Goal: Information Seeking & Learning: Learn about a topic

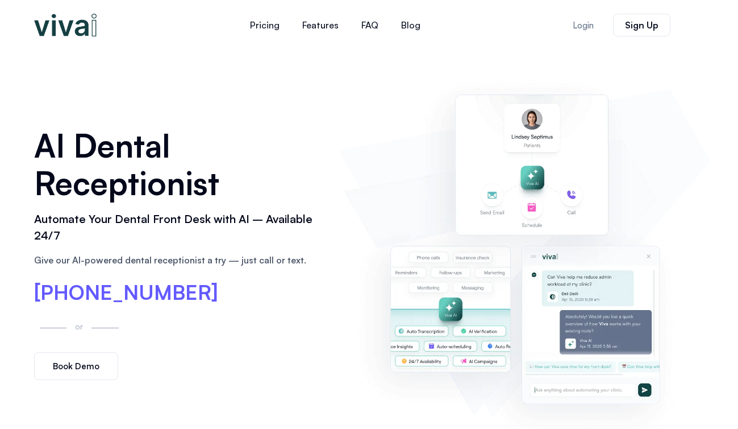
click at [73, 34] on img at bounding box center [65, 25] width 63 height 23
click at [318, 31] on link "Features" at bounding box center [320, 24] width 59 height 27
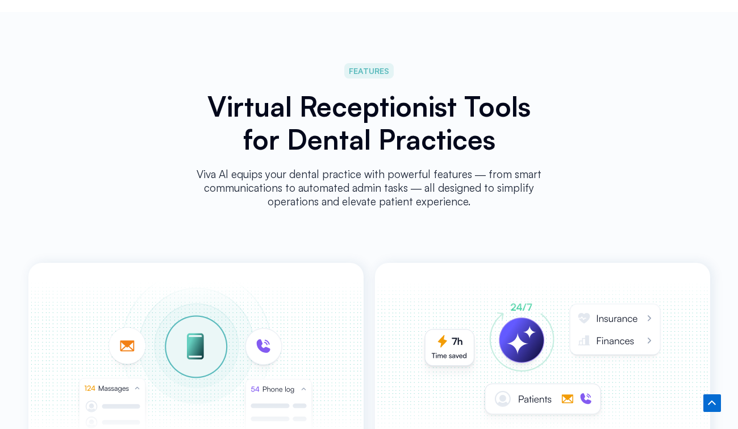
scroll to position [1879, 0]
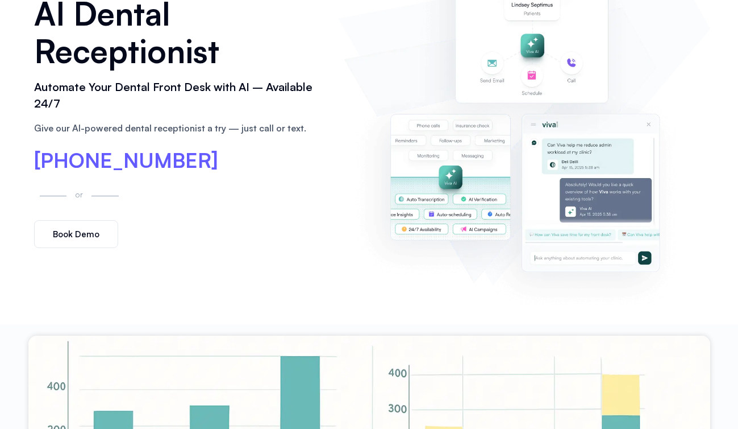
scroll to position [53, 0]
